Goal: Transaction & Acquisition: Purchase product/service

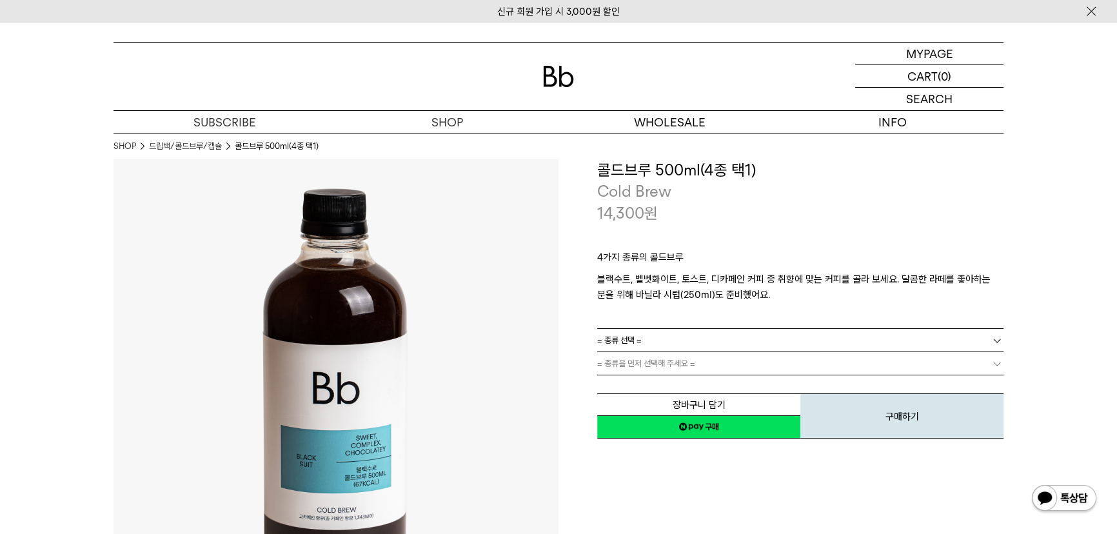
click at [640, 335] on span "= 종류 선택 =" at bounding box center [619, 340] width 45 height 23
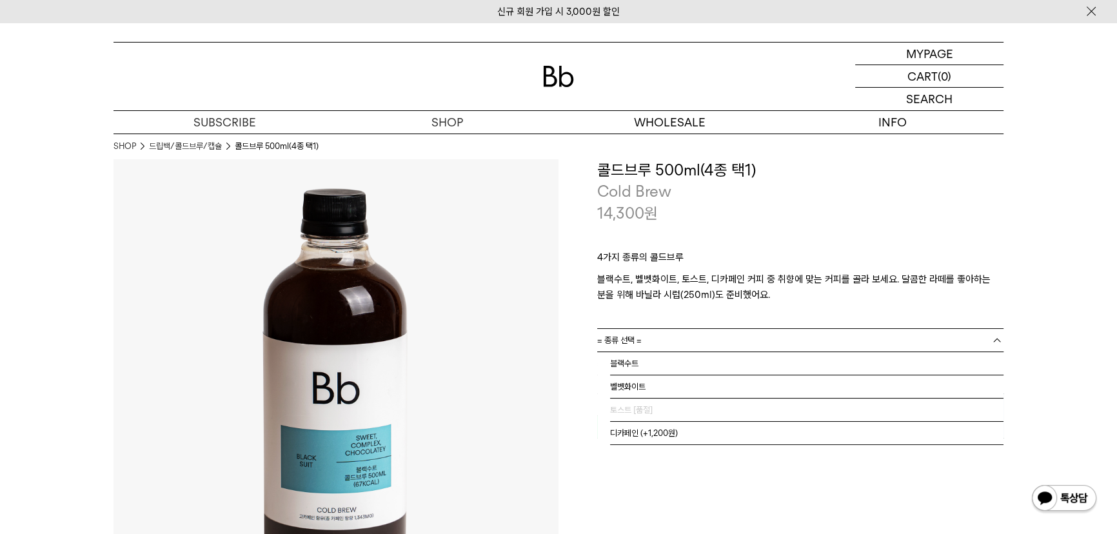
click at [670, 296] on p "블랙수트, 벨벳화이트, 토스트, 디카페인 커피 중 취향에 맞는 커피를 골라 보세요. 달콤한 라떼를 좋아하는 분을 위해 바닐라 시럽(250ml)…" at bounding box center [800, 287] width 406 height 31
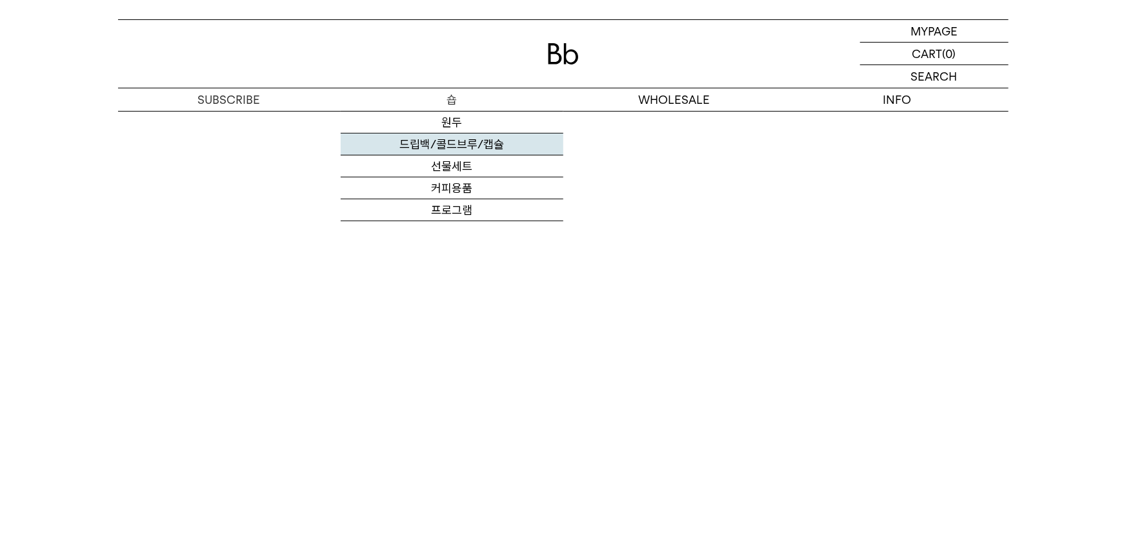
click at [432, 148] on link "드립백/콜드브루/캡슐" at bounding box center [452, 145] width 223 height 22
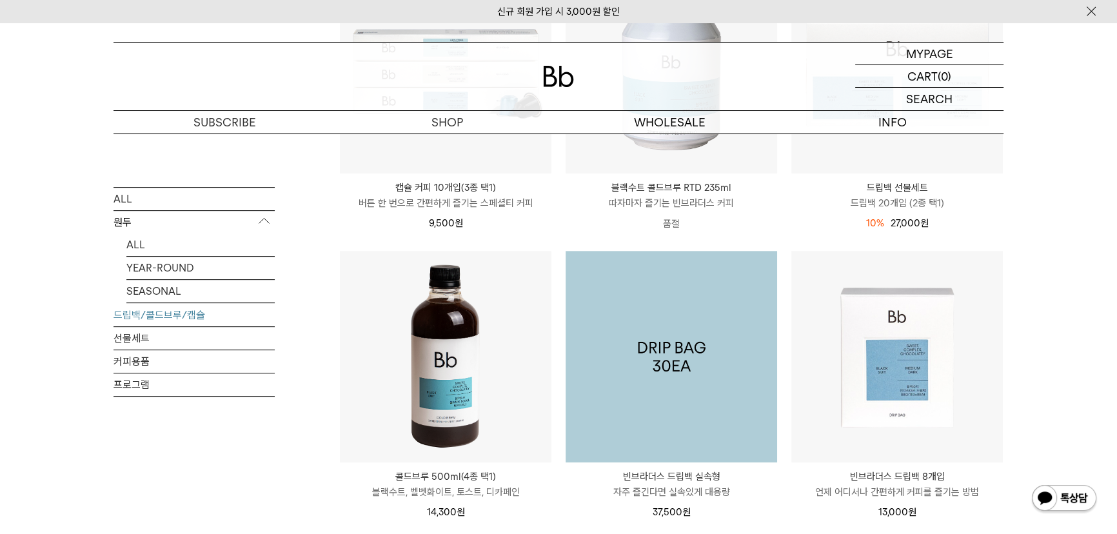
scroll to position [586, 0]
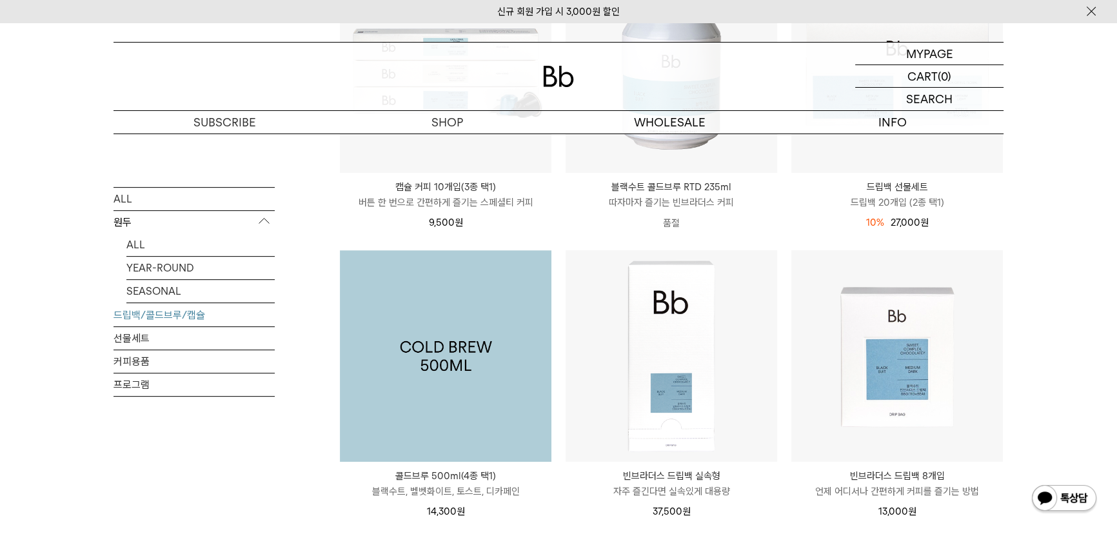
click at [488, 388] on img at bounding box center [446, 356] width 212 height 212
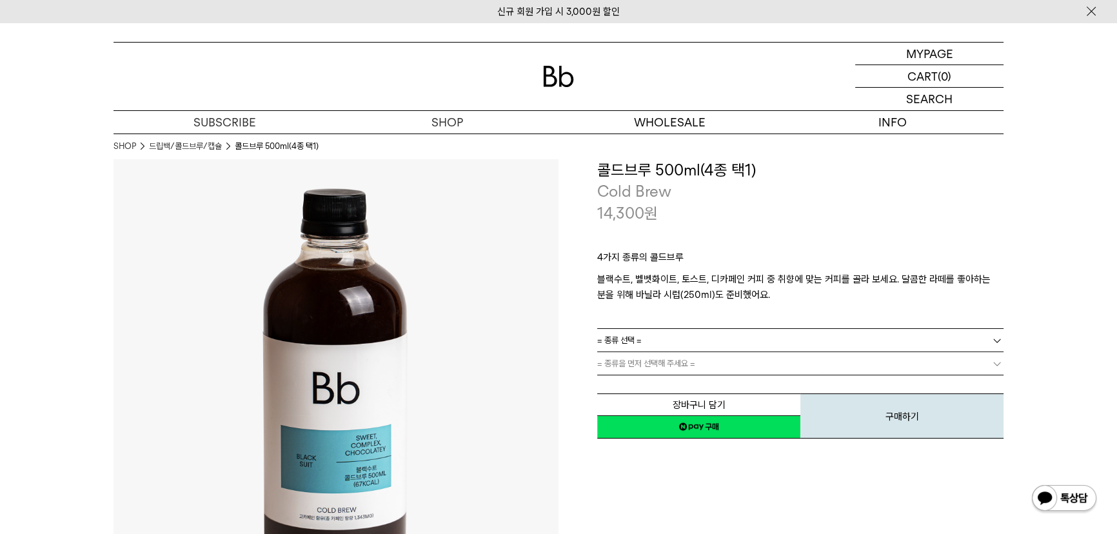
click at [651, 341] on link "= 종류 선택 =" at bounding box center [800, 340] width 406 height 23
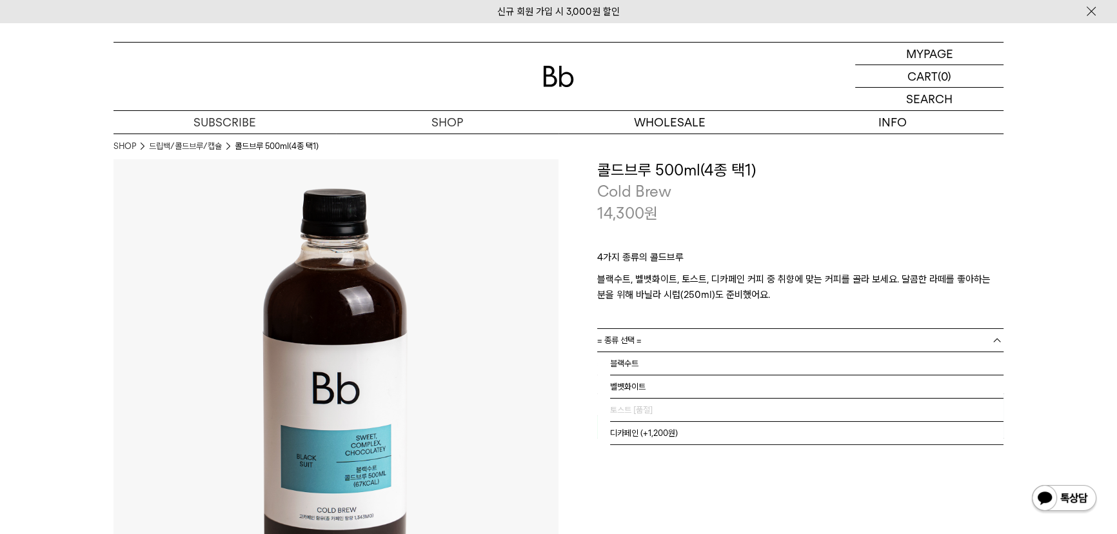
drag, startPoint x: 709, startPoint y: 339, endPoint x: 703, endPoint y: 368, distance: 29.6
click at [709, 342] on link "= 종류 선택 =" at bounding box center [800, 340] width 406 height 23
click at [693, 393] on li "벨벳화이트" at bounding box center [806, 386] width 393 height 23
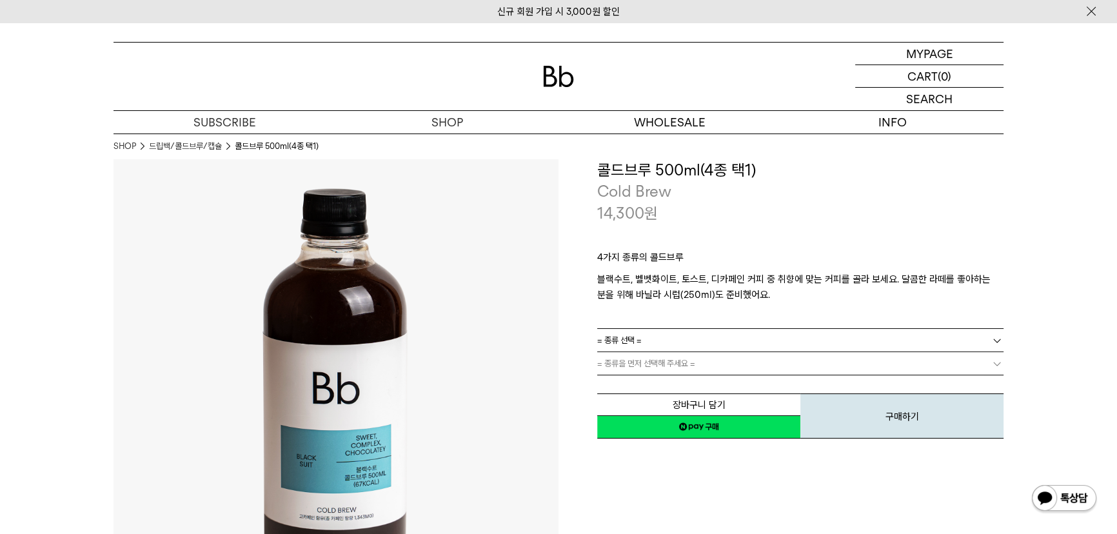
click at [737, 348] on link "= 종류 선택 =" at bounding box center [800, 340] width 406 height 23
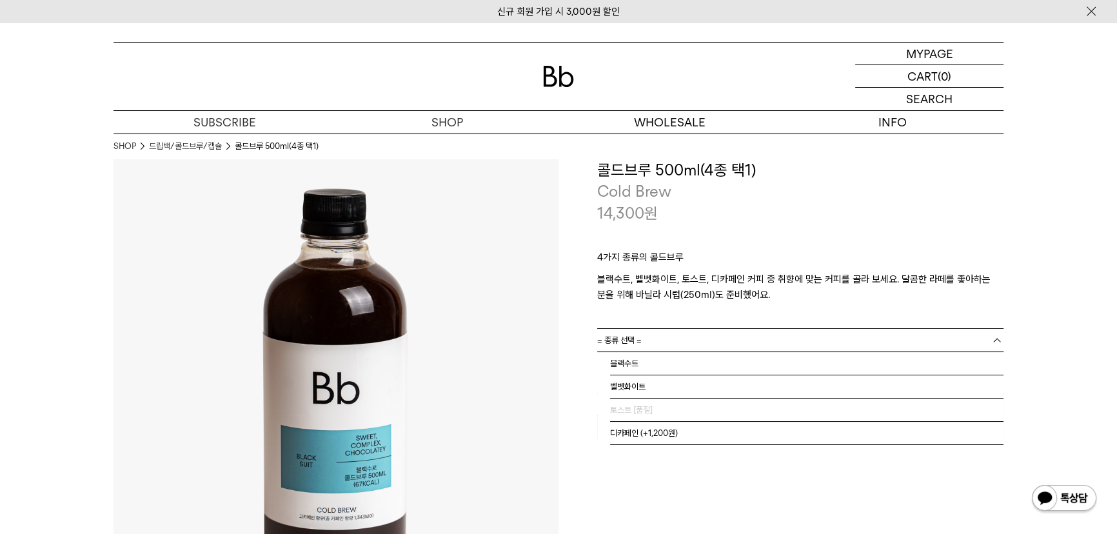
click at [686, 324] on div "4가지 종류의 콜드브루 블랙수트, 벨벳화이트, 토스트, 디카페인 커피 중 취향에 맞는 커피를 골라 보세요. 달콤한 라떼를 좋아하는 분을 위해 …" at bounding box center [800, 276] width 406 height 104
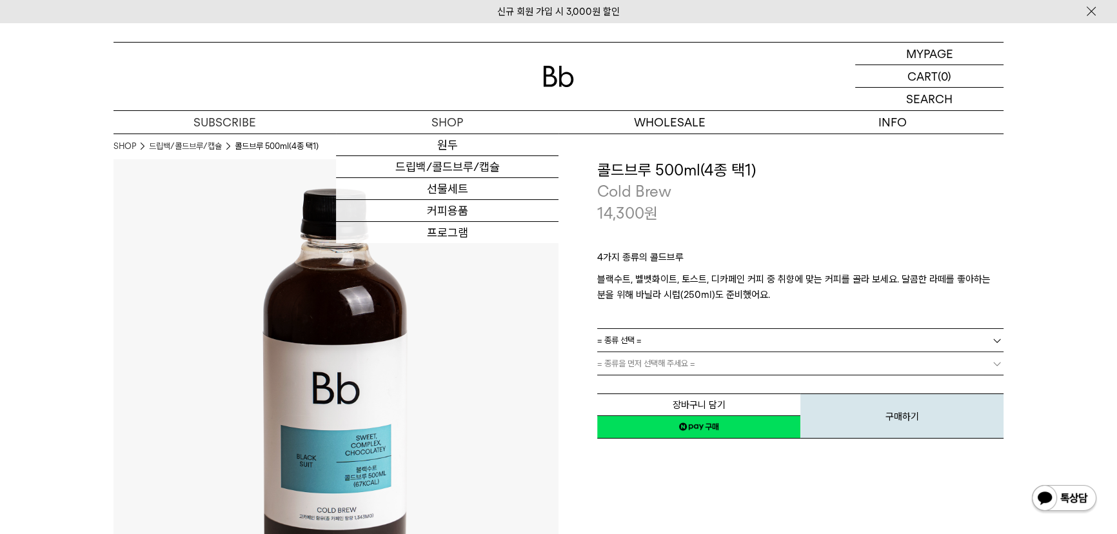
click at [641, 343] on span "= 종류 선택 =" at bounding box center [619, 340] width 45 height 23
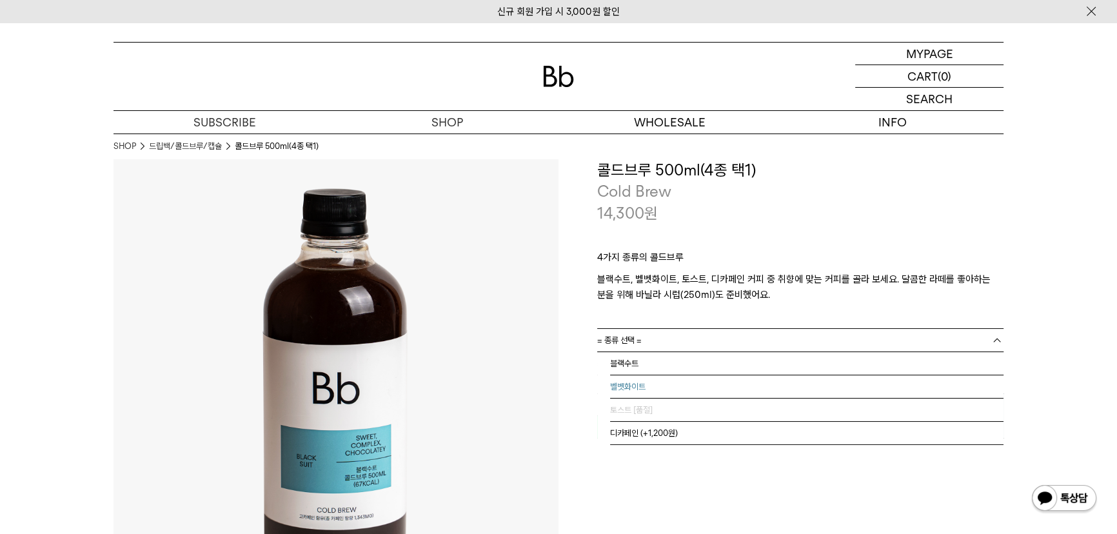
click at [641, 393] on li "벨벳화이트" at bounding box center [806, 386] width 393 height 23
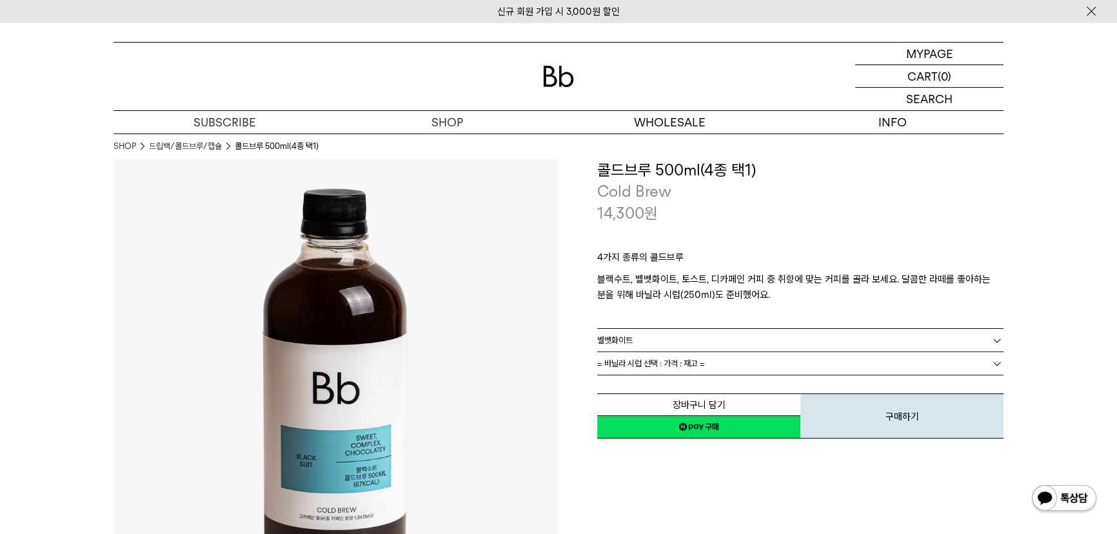
click at [645, 366] on span "= 바닐라 시럽 선택 : 가격 : 재고 =" at bounding box center [651, 363] width 108 height 23
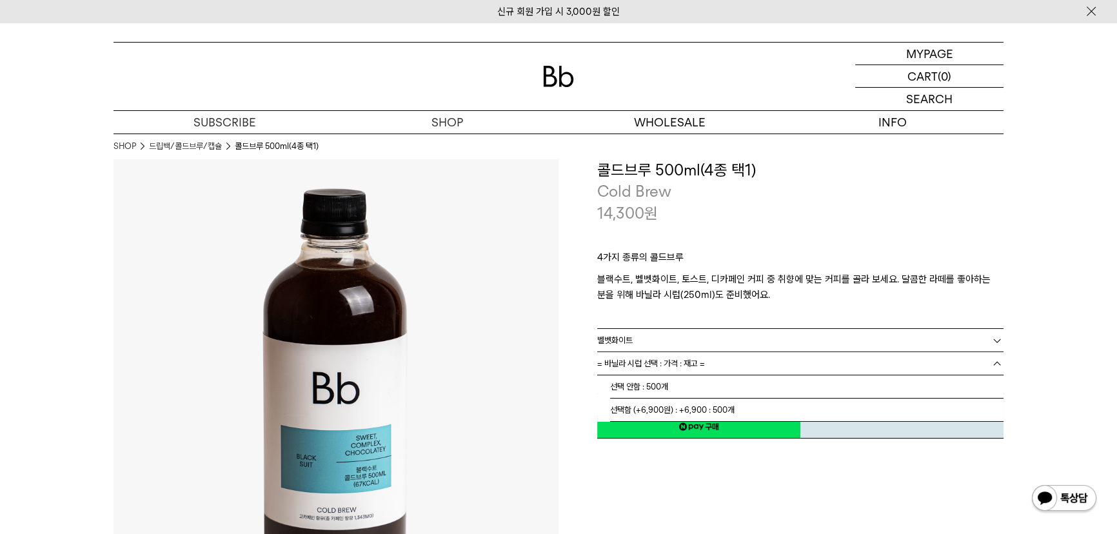
click at [650, 337] on link "벨벳화이트" at bounding box center [800, 340] width 406 height 23
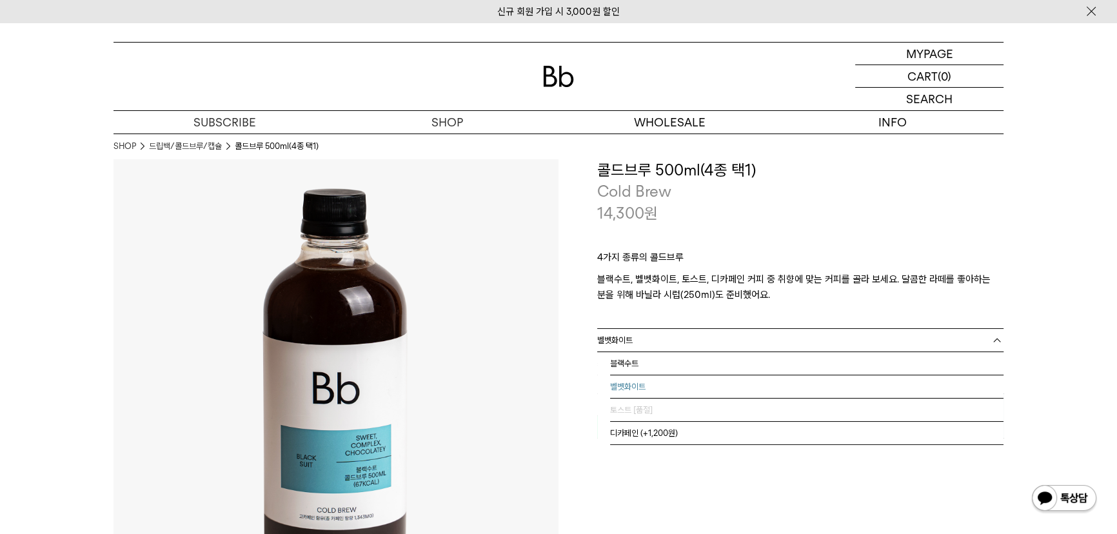
click at [639, 406] on li "토스트 [품절]" at bounding box center [806, 410] width 393 height 23
click at [761, 339] on link "= 종류 선택 =" at bounding box center [800, 340] width 406 height 23
click at [756, 378] on li "벨벳화이트" at bounding box center [806, 386] width 393 height 23
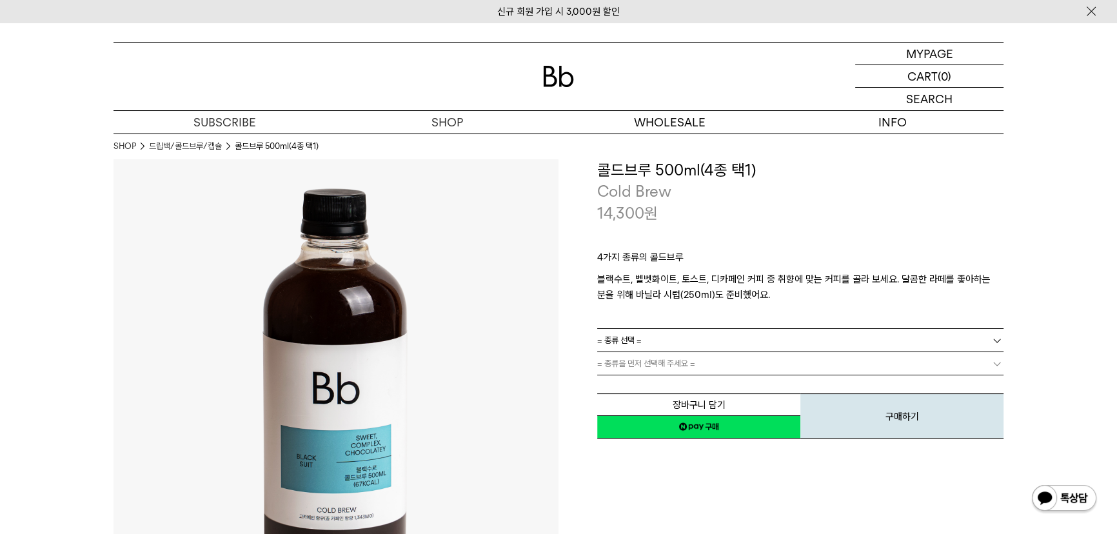
click at [673, 337] on link "= 종류 선택 =" at bounding box center [800, 340] width 406 height 23
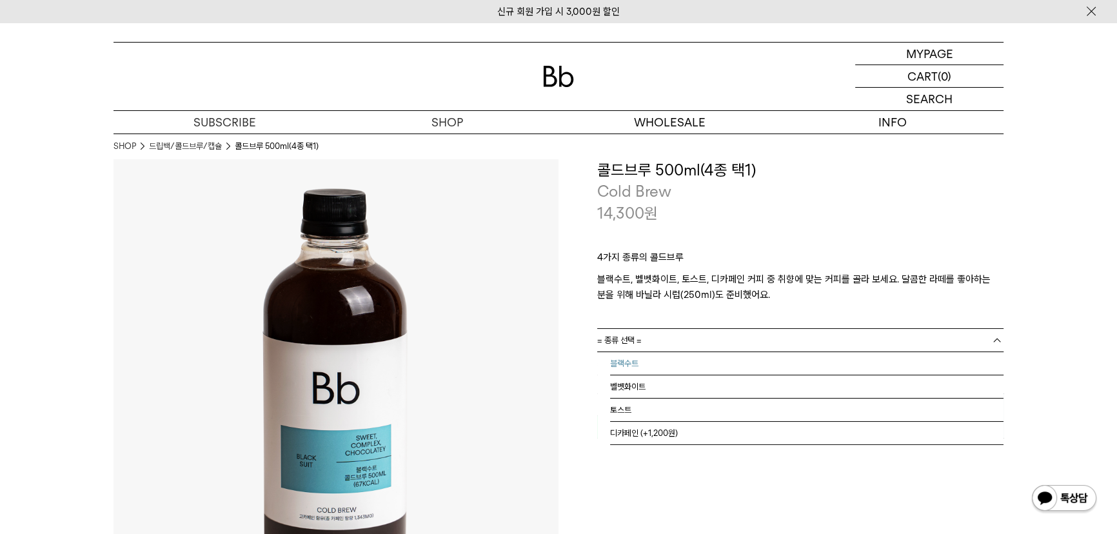
click at [673, 373] on li "블랙수트" at bounding box center [806, 363] width 393 height 23
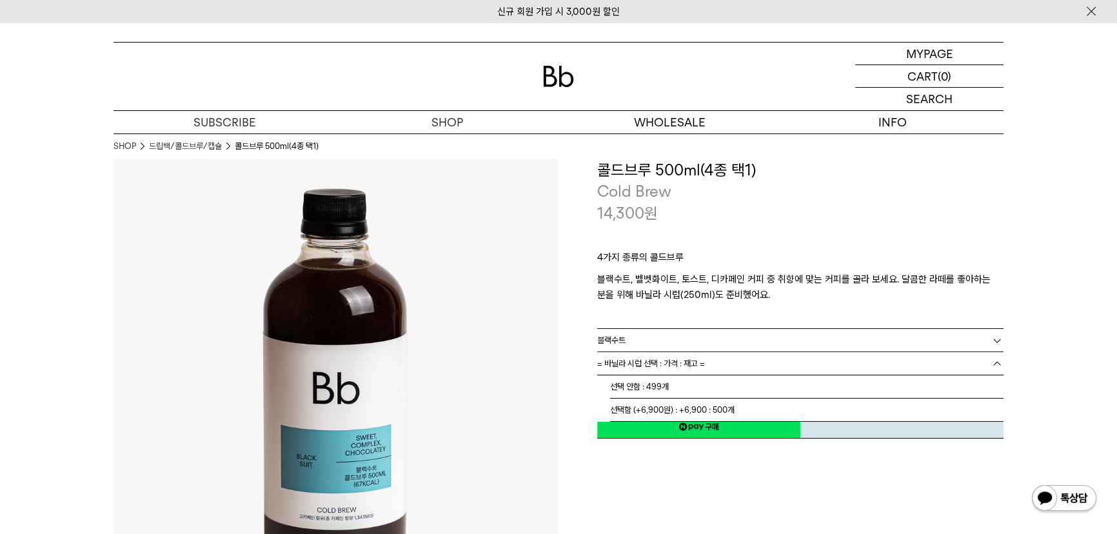
click at [675, 370] on span "= 바닐라 시럽 선택 : 가격 : 재고 =" at bounding box center [651, 363] width 108 height 23
click at [682, 316] on div "4가지 종류의 콜드브루 블랙수트, 벨벳화이트, 토스트, 디카페인 커피 중 취향에 맞는 커피를 골라 보세요. 달콤한 라떼를 좋아하는 분을 위해 …" at bounding box center [800, 276] width 406 height 104
